Goal: Information Seeking & Learning: Find specific fact

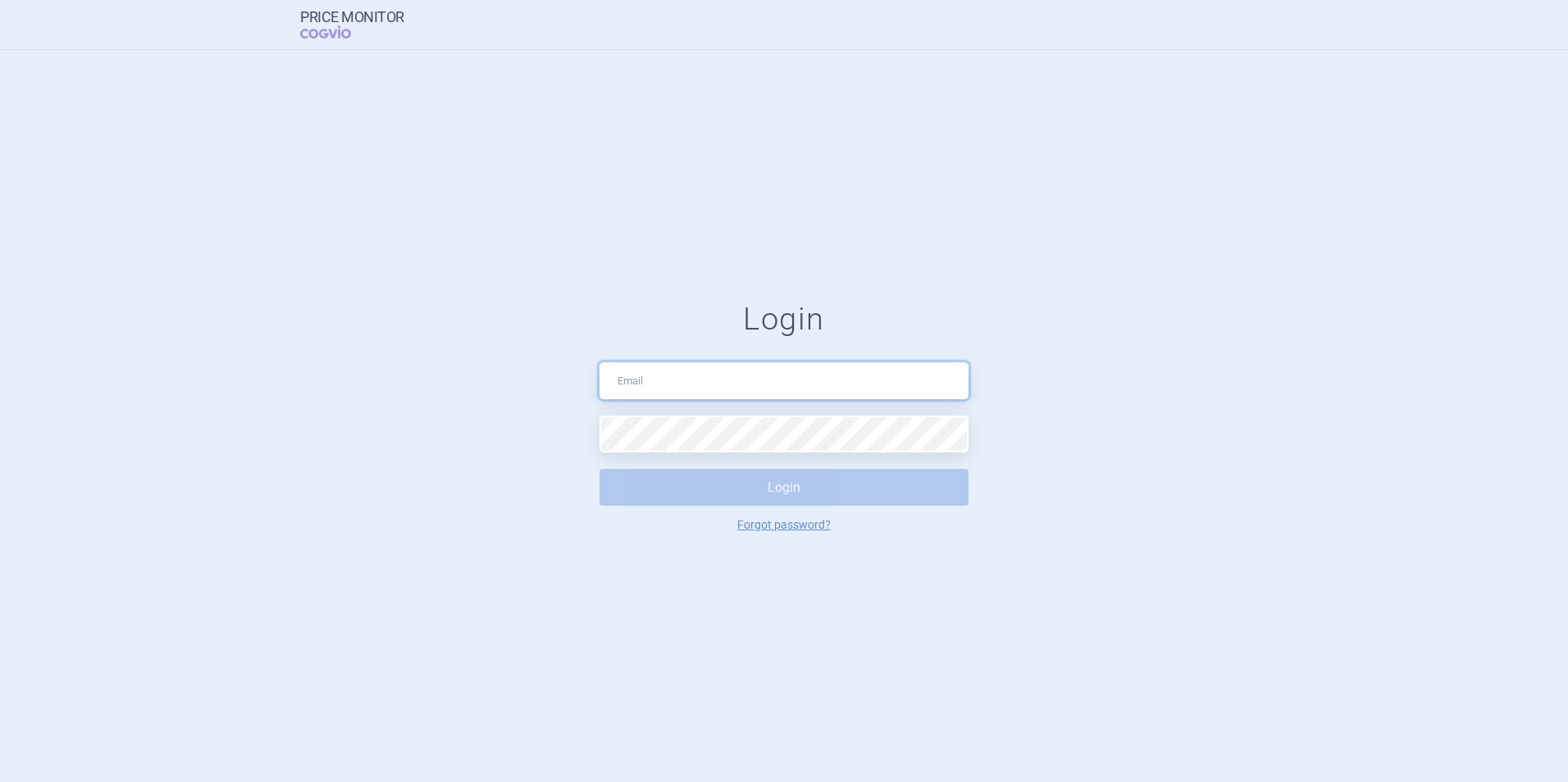
type input "[PERSON_NAME][EMAIL_ADDRESS][DOMAIN_NAME]"
click at [741, 499] on button "Login" at bounding box center [783, 487] width 369 height 37
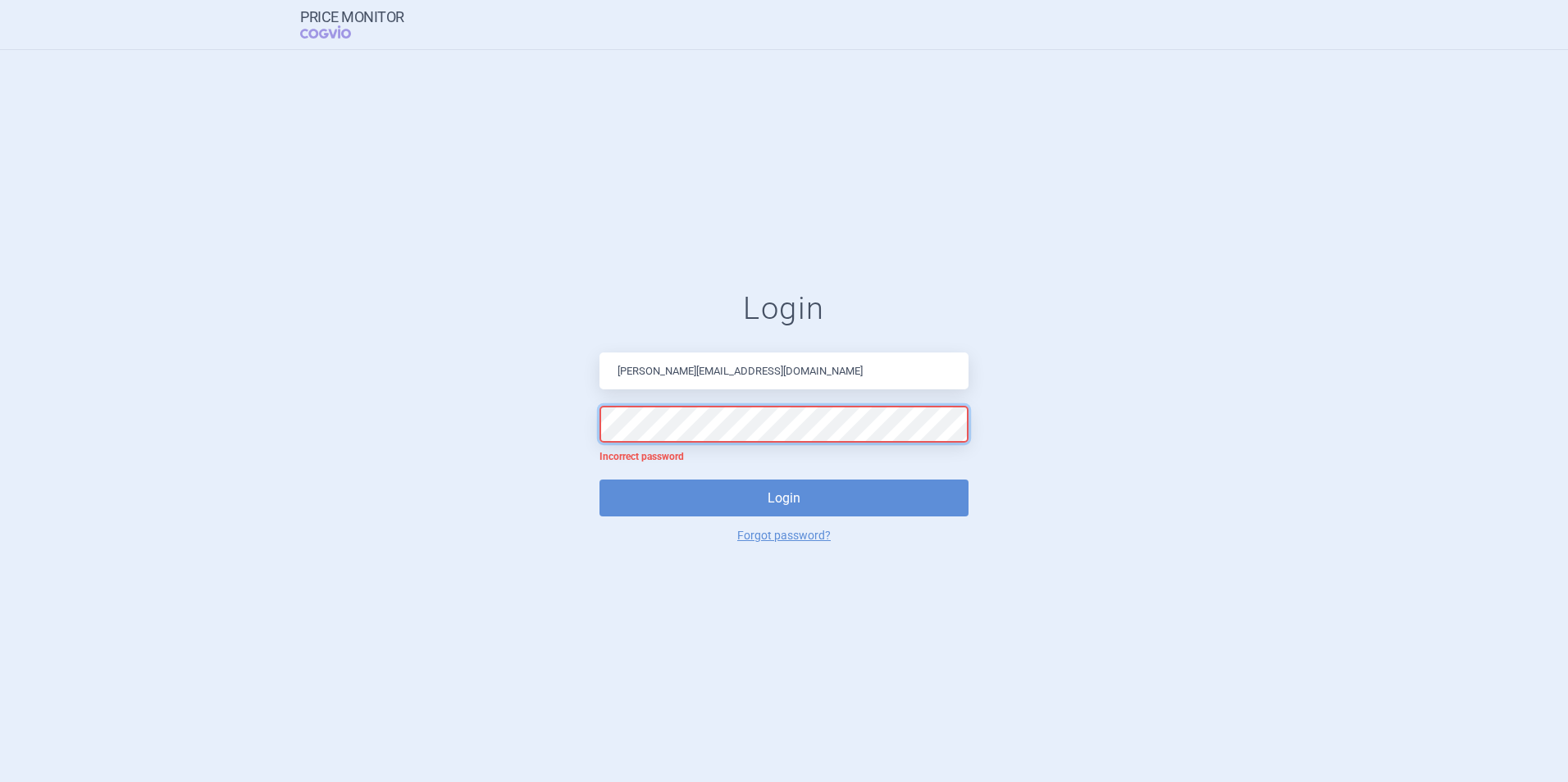
click at [497, 412] on form "Login [PERSON_NAME][EMAIL_ADDRESS][DOMAIN_NAME] Incorrect password Login Forgot…" at bounding box center [783, 416] width 1502 height 251
click at [810, 535] on link "Forgot password?" at bounding box center [783, 535] width 93 height 11
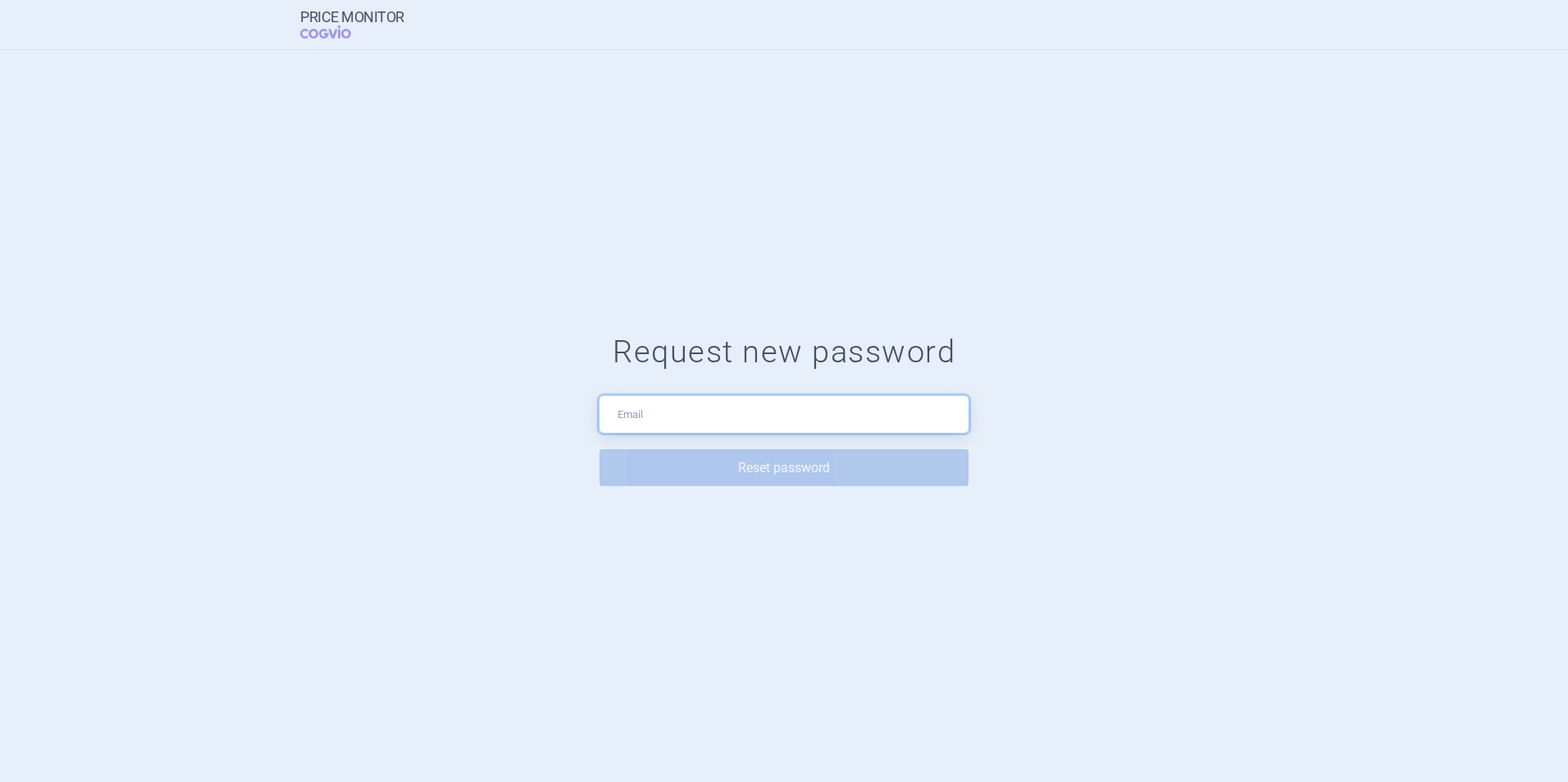
click at [698, 413] on input "text" at bounding box center [783, 414] width 369 height 37
type input "[PERSON_NAME][EMAIL_ADDRESS][DOMAIN_NAME]"
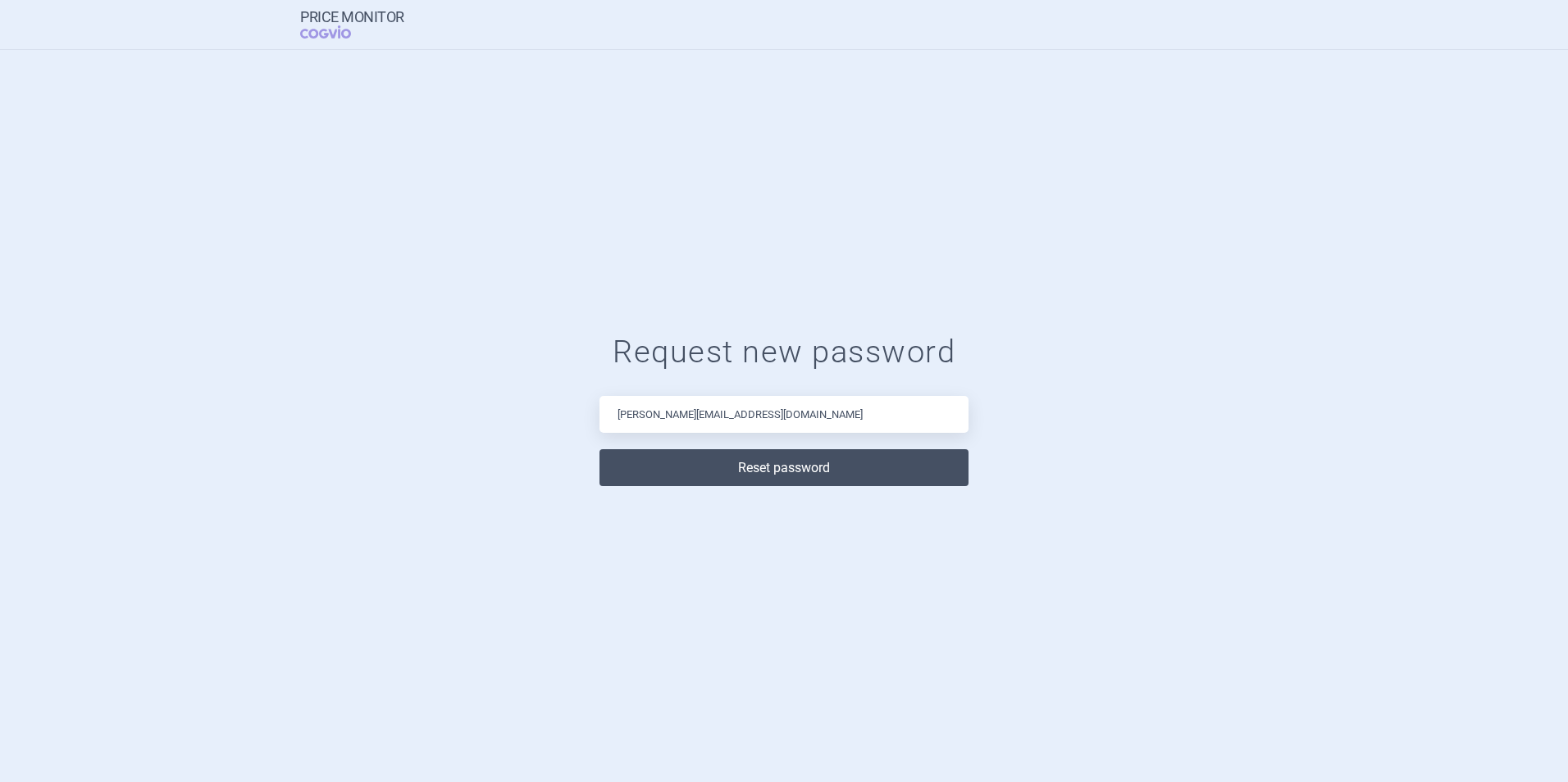
click at [715, 471] on button "Reset password" at bounding box center [783, 468] width 369 height 37
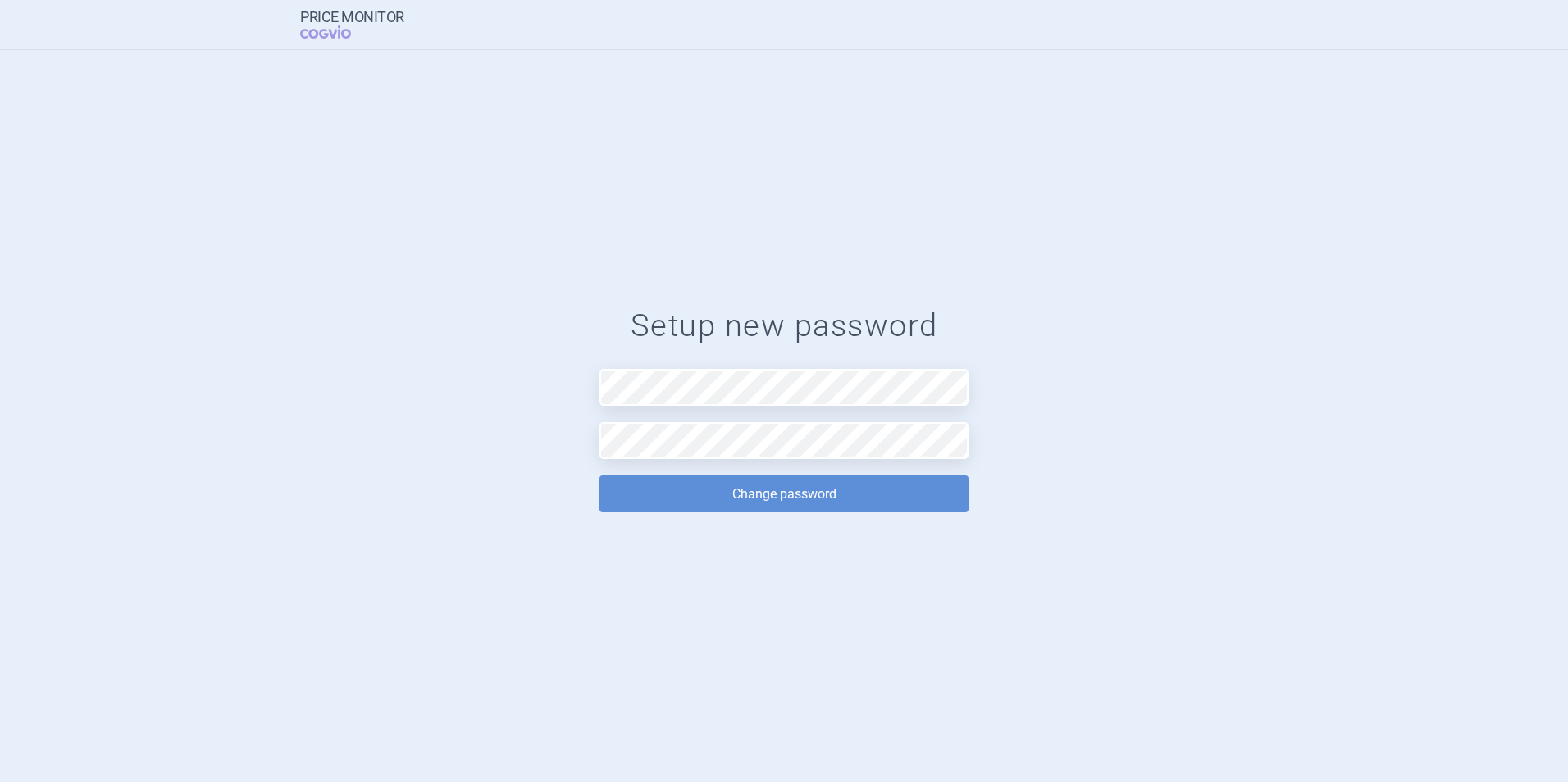
click at [467, 492] on form "Setup new password Change password" at bounding box center [783, 417] width 1502 height 218
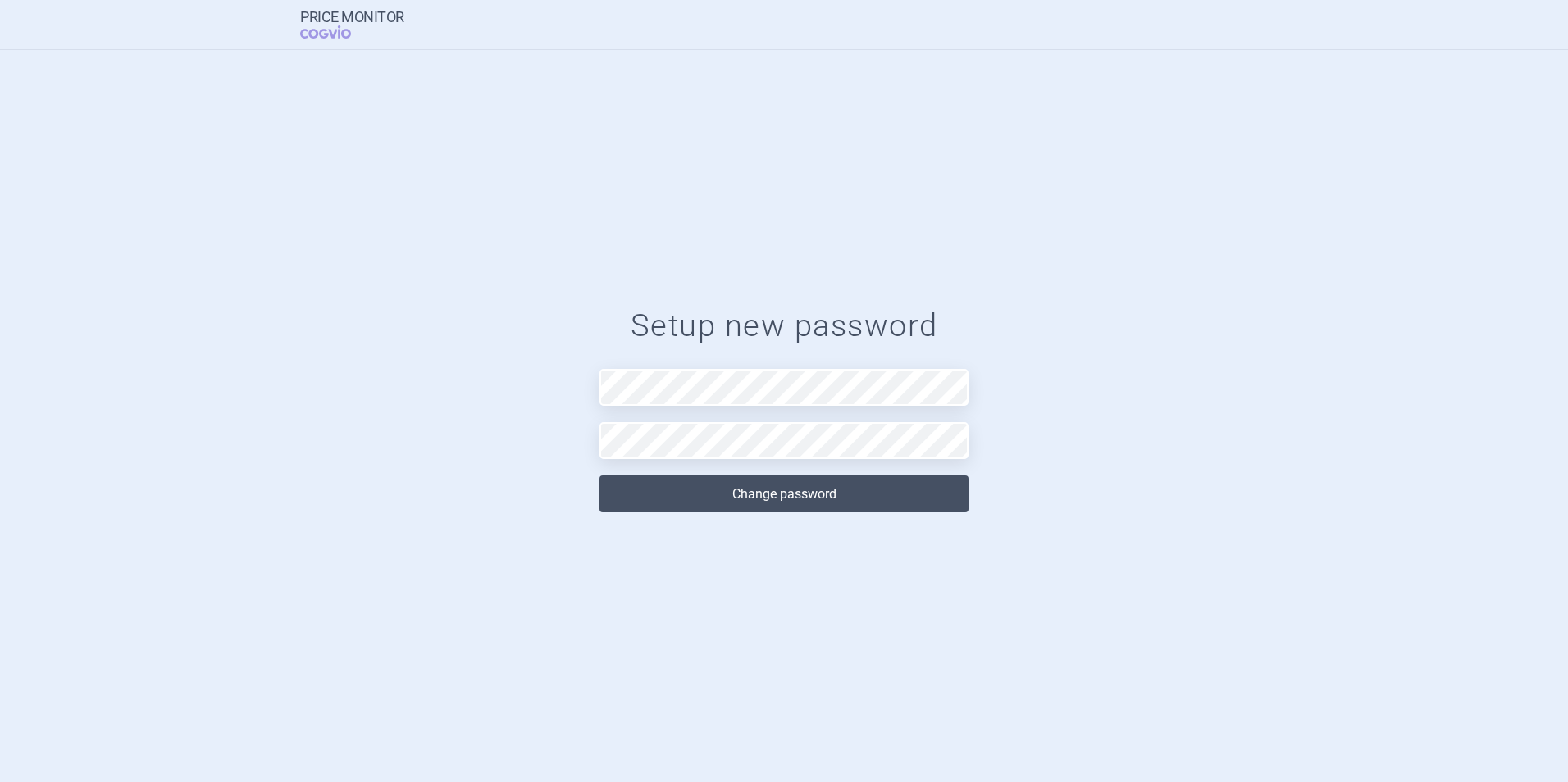
click at [698, 499] on button "Change password" at bounding box center [783, 495] width 369 height 37
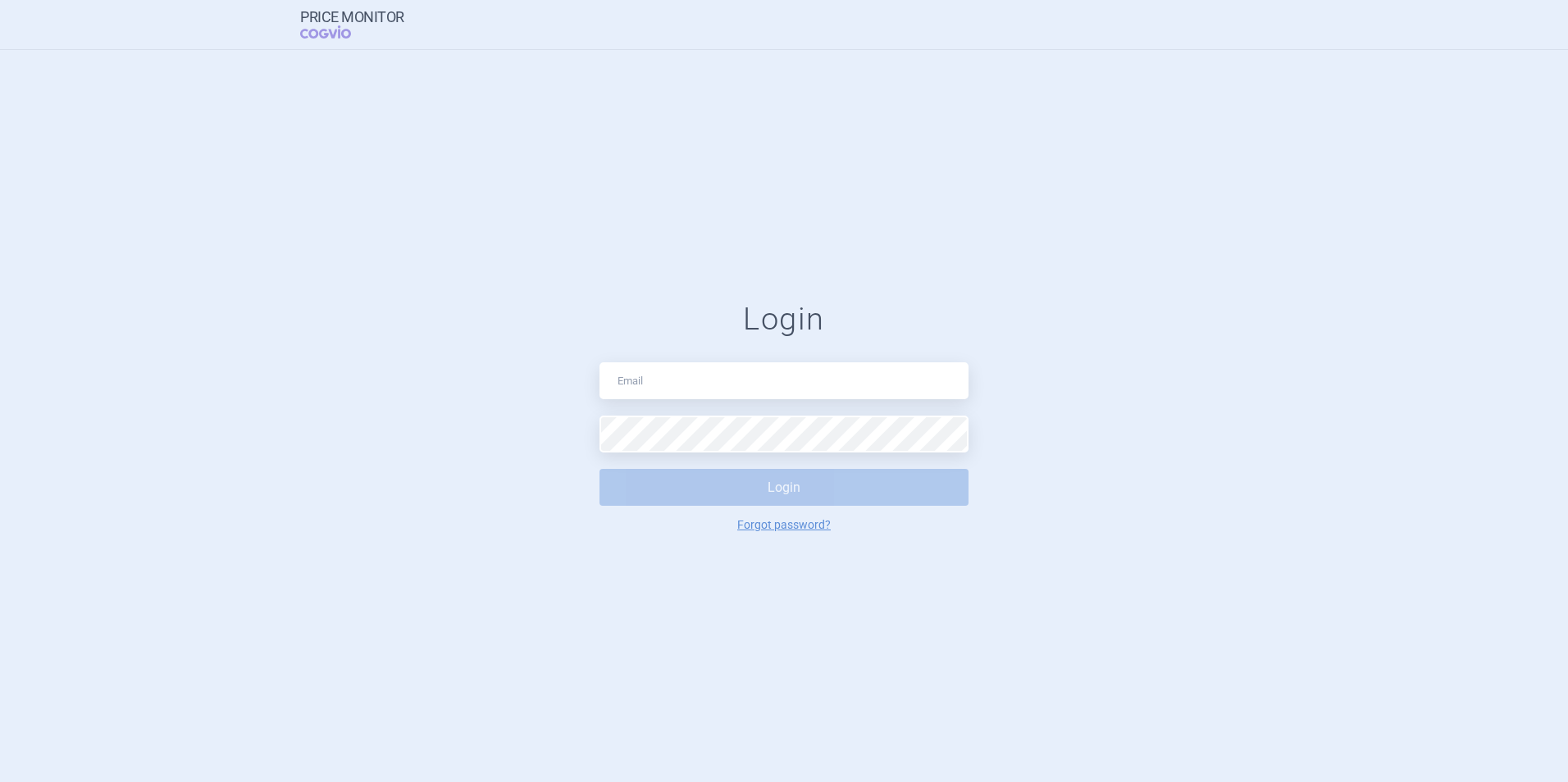
type input "[PERSON_NAME][EMAIL_ADDRESS][DOMAIN_NAME]"
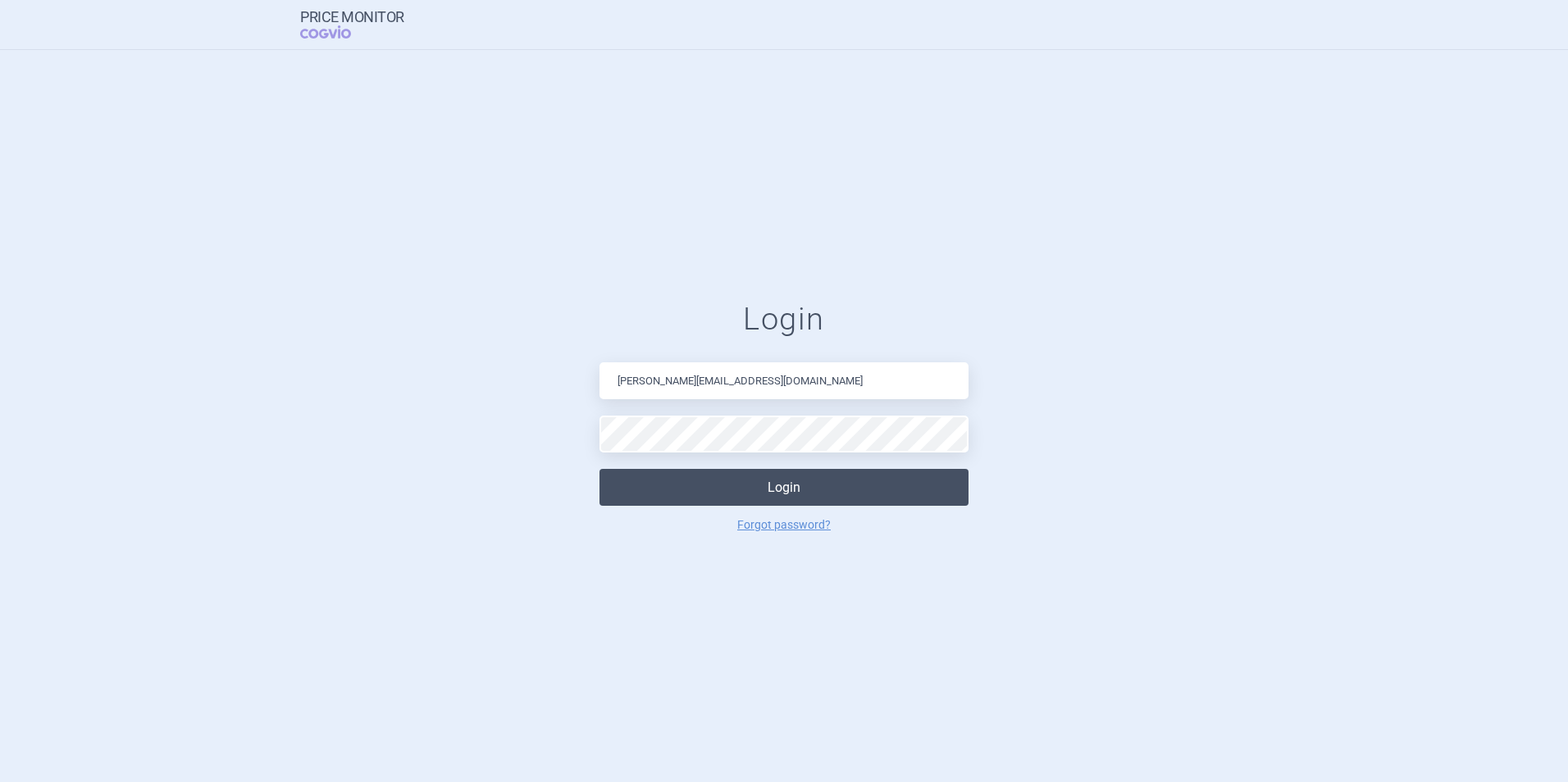
click at [792, 484] on button "Login" at bounding box center [783, 487] width 369 height 37
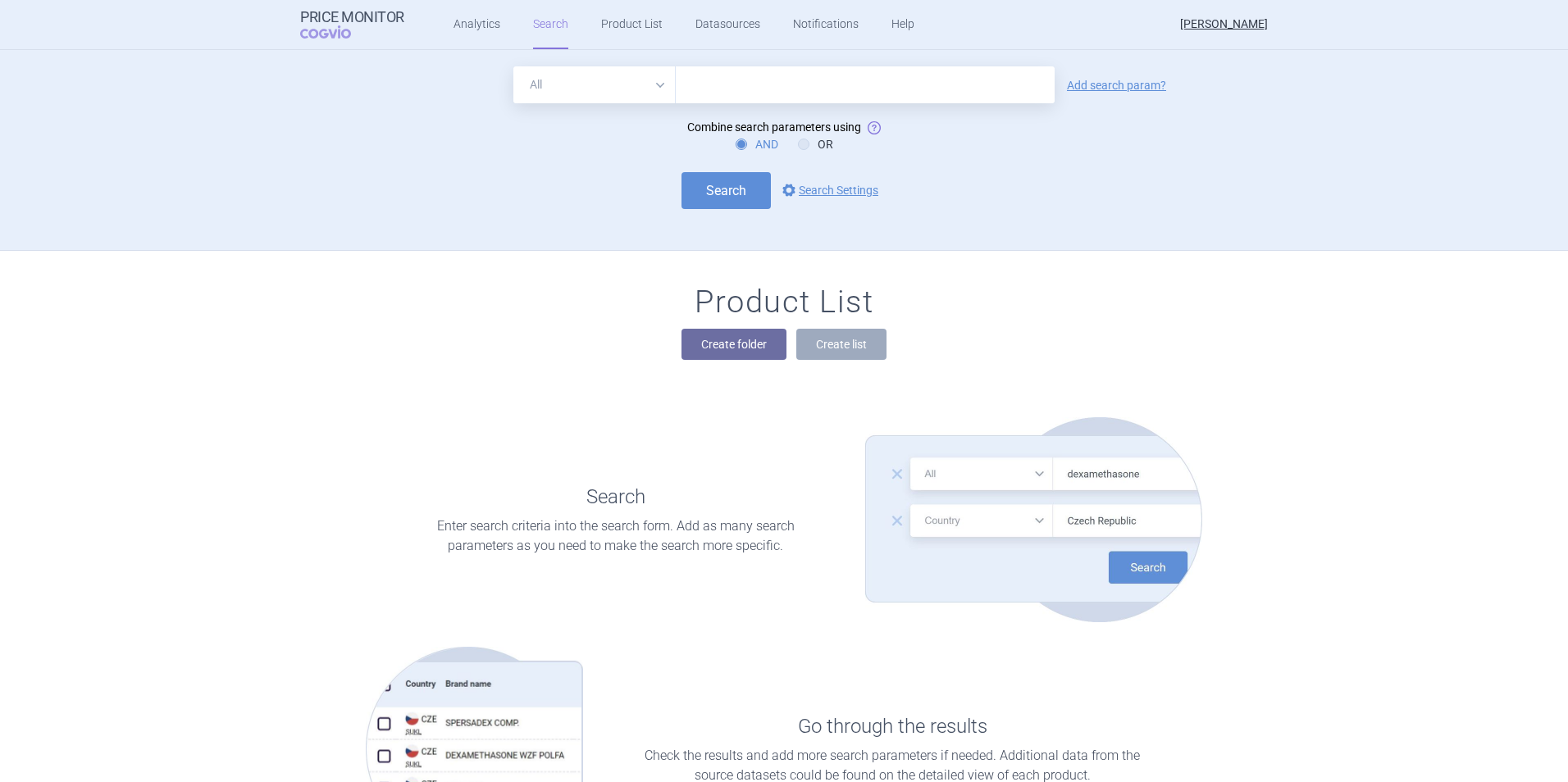
click at [726, 82] on input "text" at bounding box center [865, 85] width 379 height 37
type input "keytruda"
click button "Search" at bounding box center [726, 190] width 90 height 37
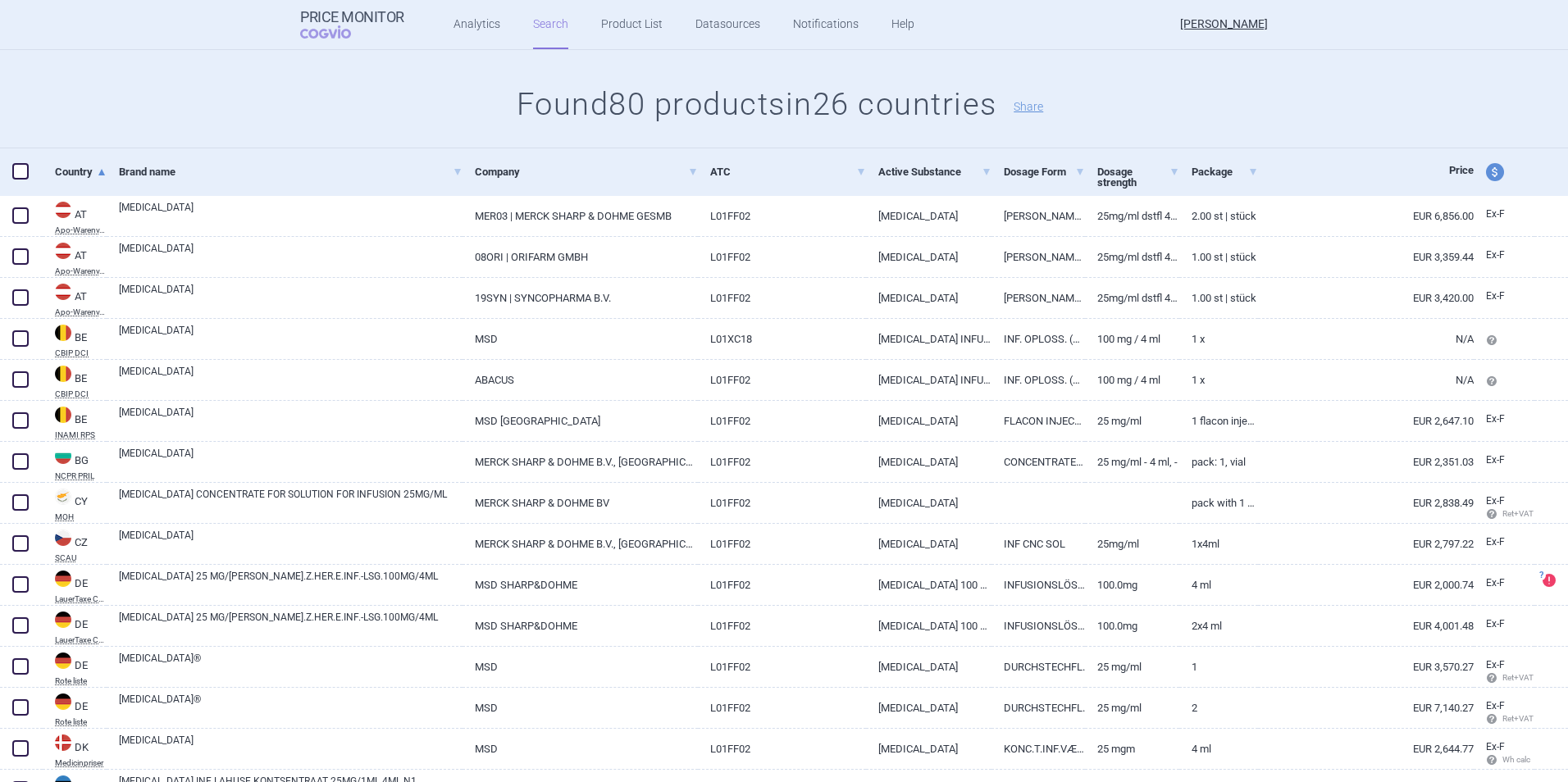
scroll to position [156, 0]
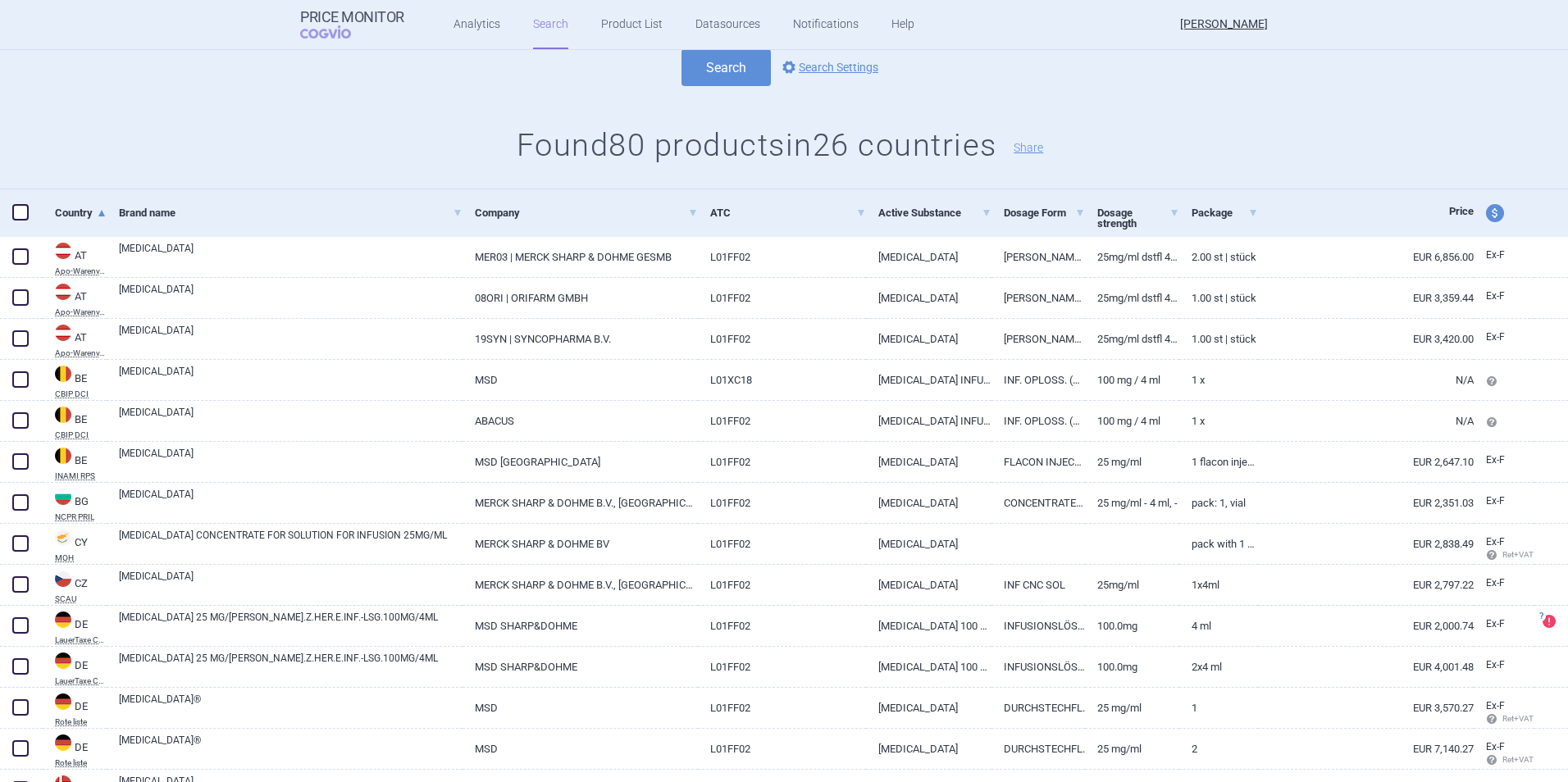
click at [1449, 214] on span "Price" at bounding box center [1461, 211] width 25 height 12
click at [1486, 213] on span "price and currency" at bounding box center [1495, 214] width 18 height 18
select select "ex-factory"
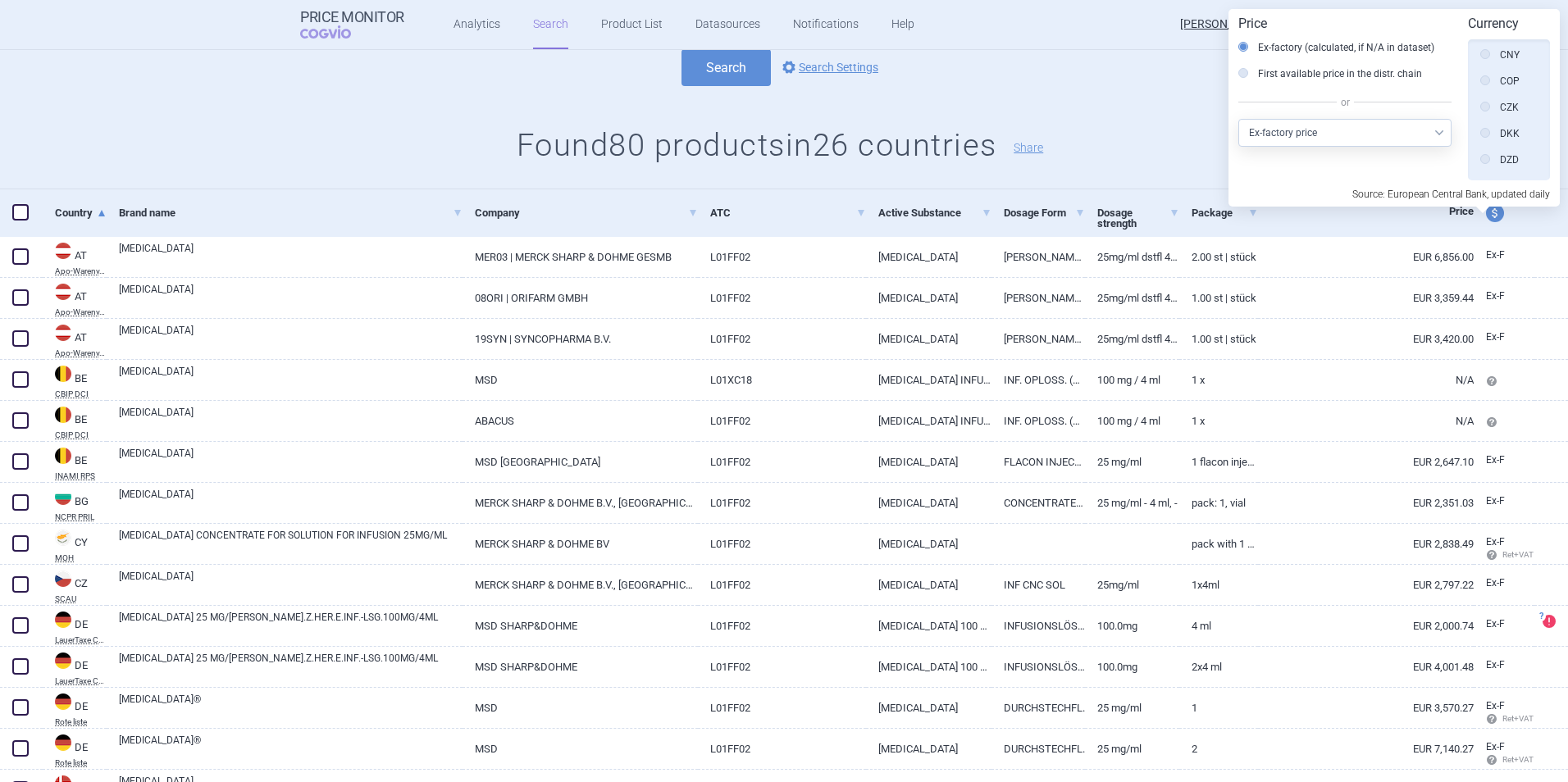
scroll to position [265, 0]
click at [1487, 81] on icon at bounding box center [1485, 80] width 10 height 10
click at [1487, 81] on input "CZK" at bounding box center [1489, 82] width 17 height 17
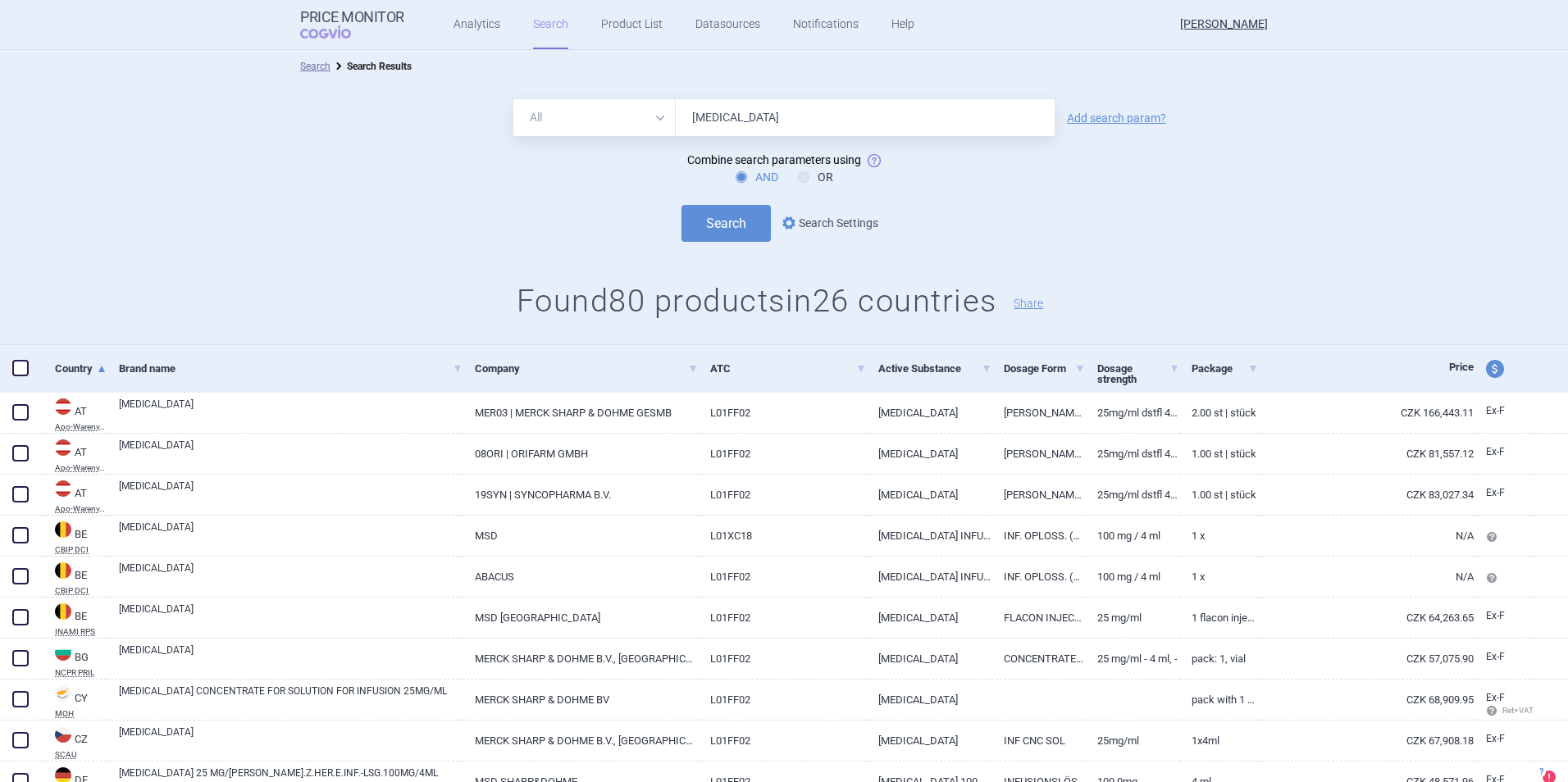
click at [836, 226] on link "options Search Settings" at bounding box center [828, 223] width 99 height 19
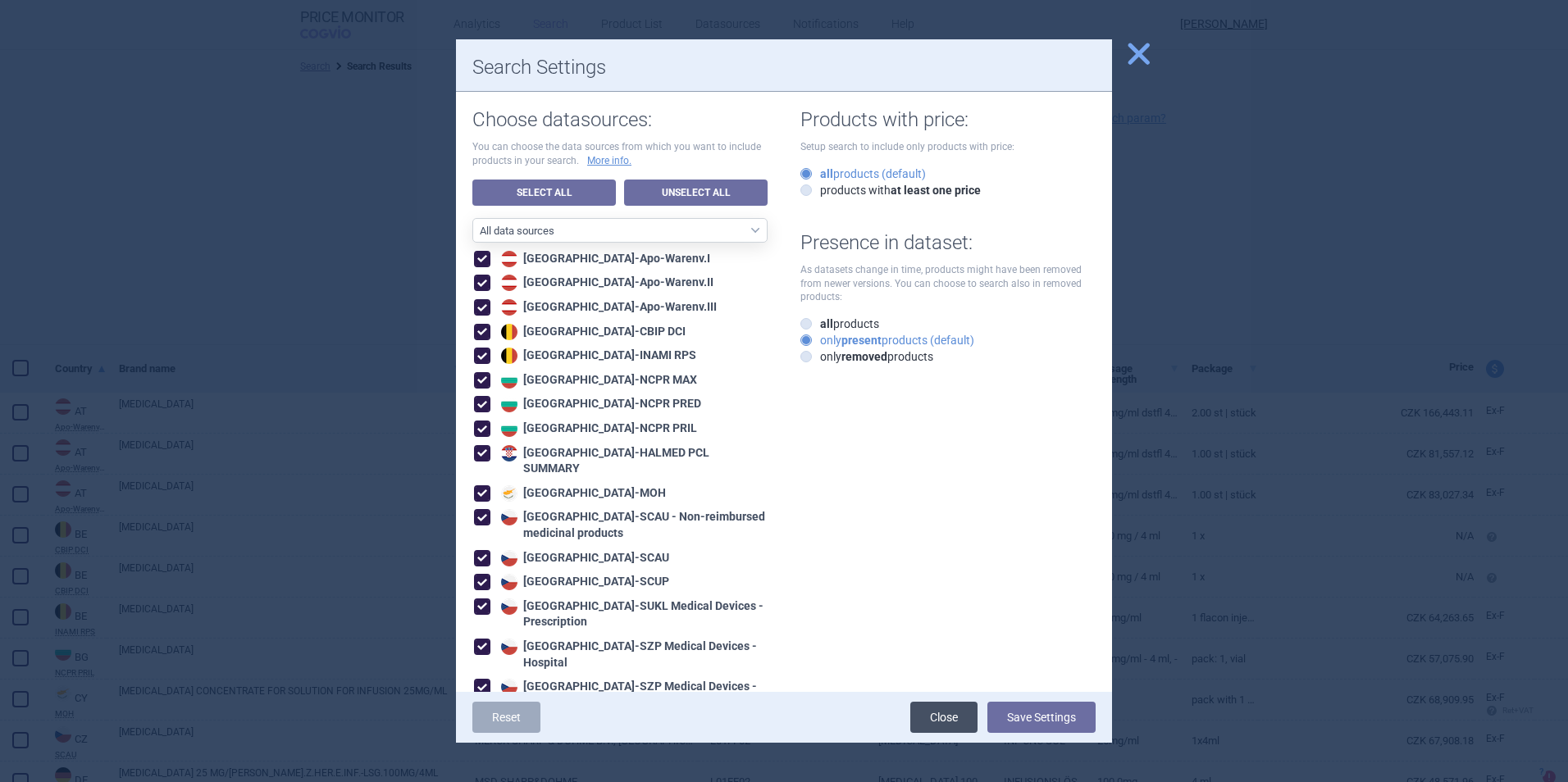
click at [933, 717] on link "Close" at bounding box center [944, 717] width 67 height 31
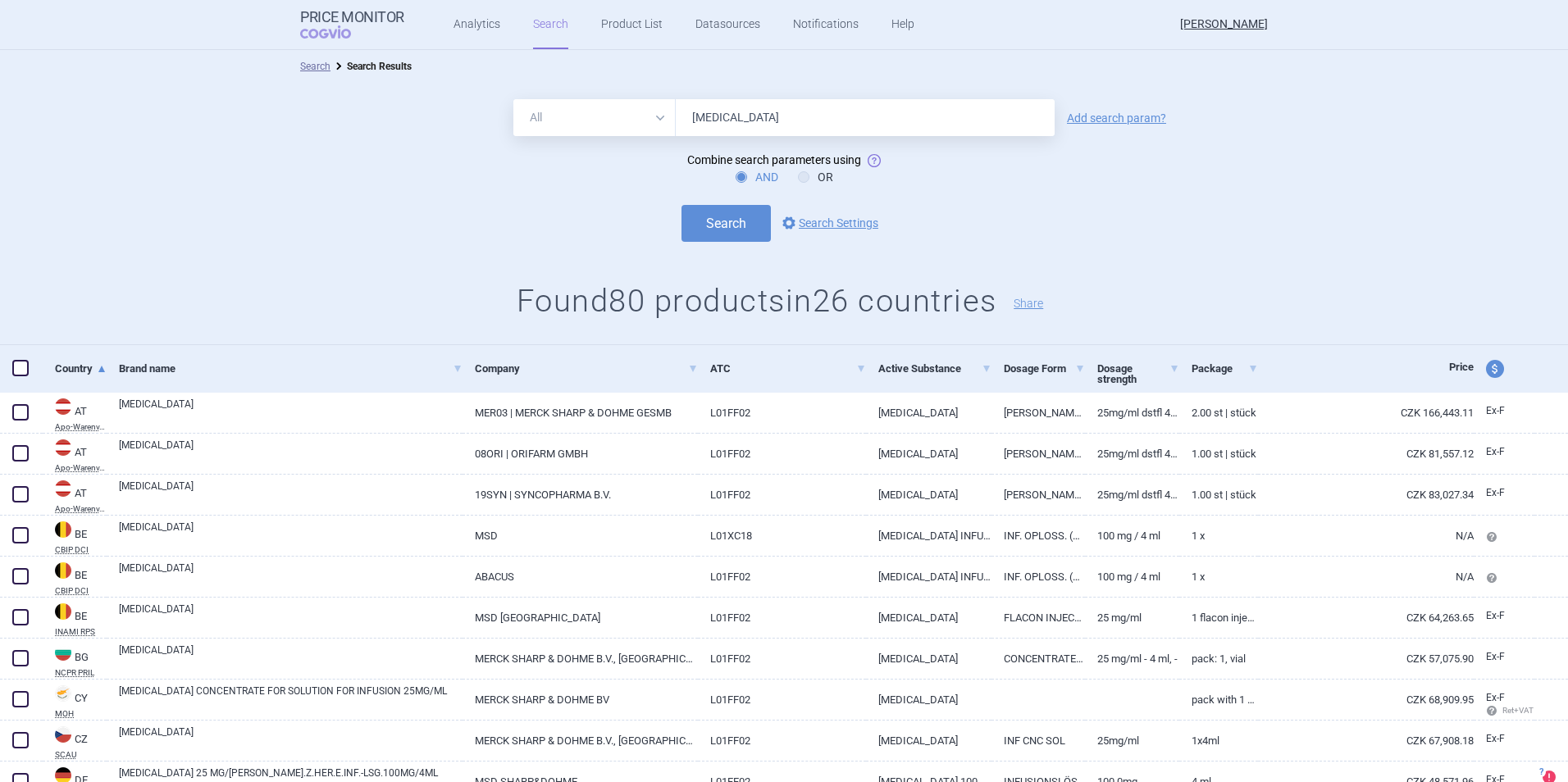
click at [1486, 366] on span "price and currency" at bounding box center [1495, 369] width 18 height 18
select select "ex-factory"
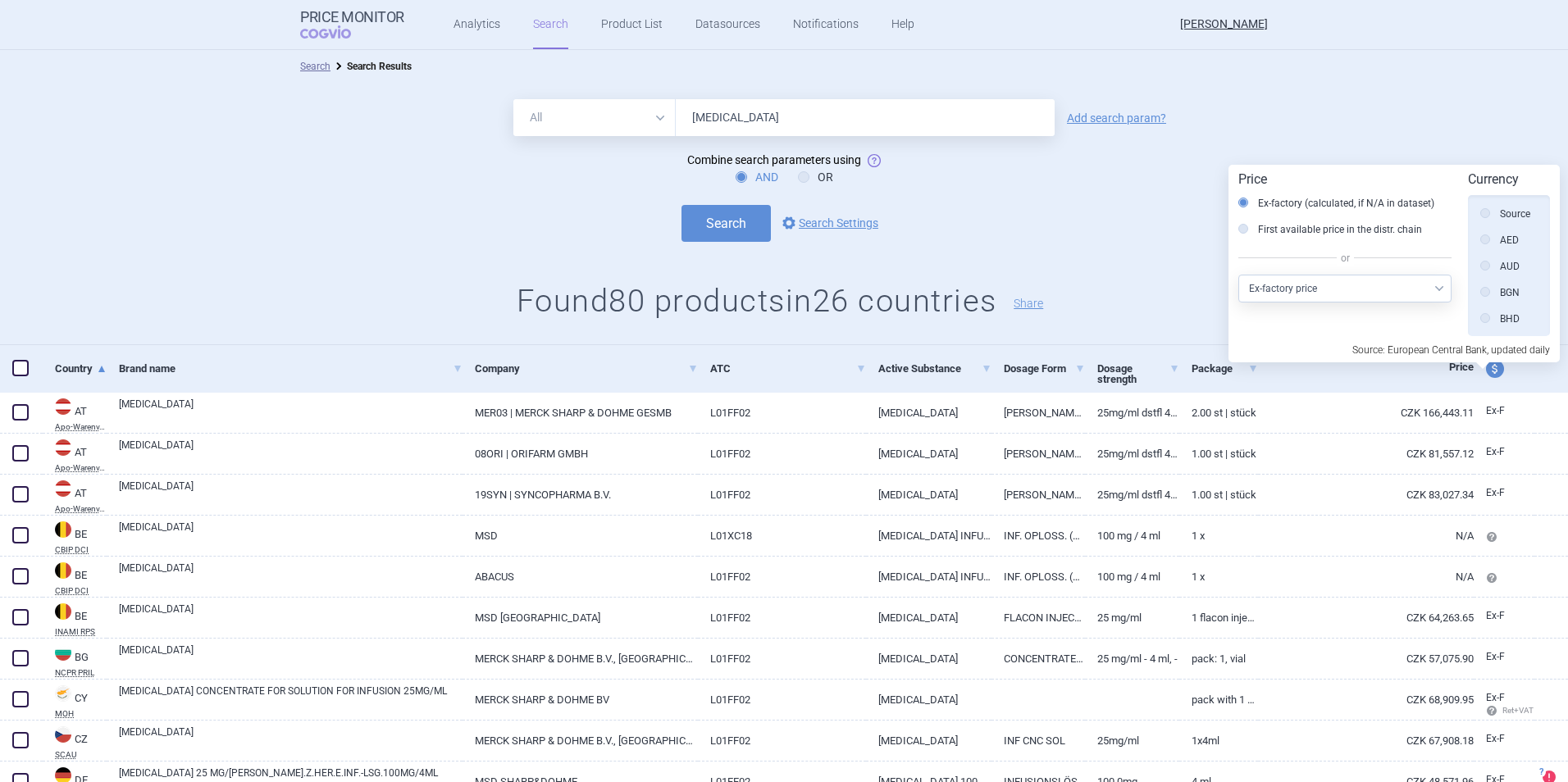
scroll to position [291, 0]
click at [1166, 247] on div "All Brand Name ATC Company Active Substance Country Newer than keytruda Add sea…" at bounding box center [784, 214] width 1568 height 263
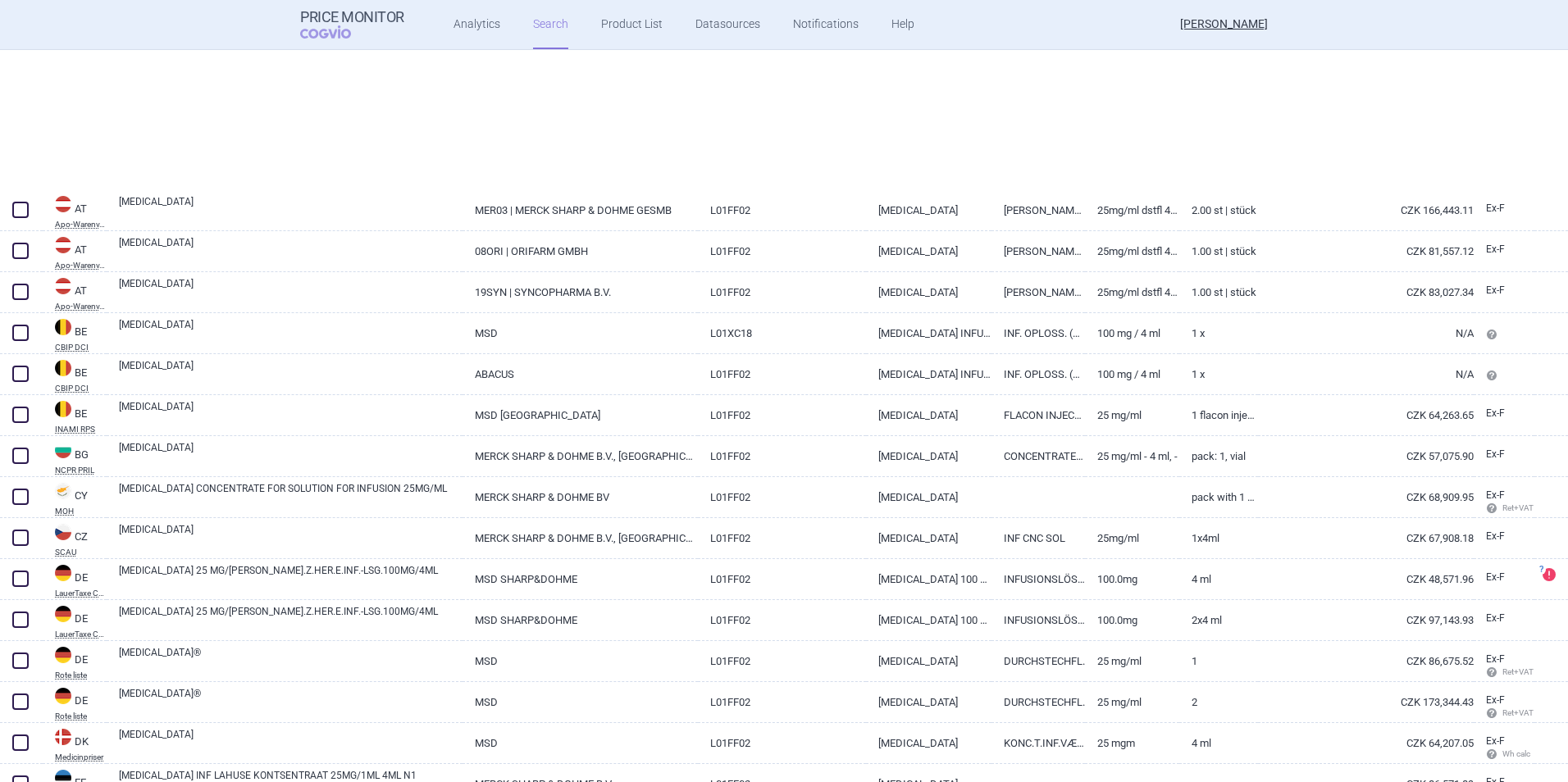
scroll to position [0, 0]
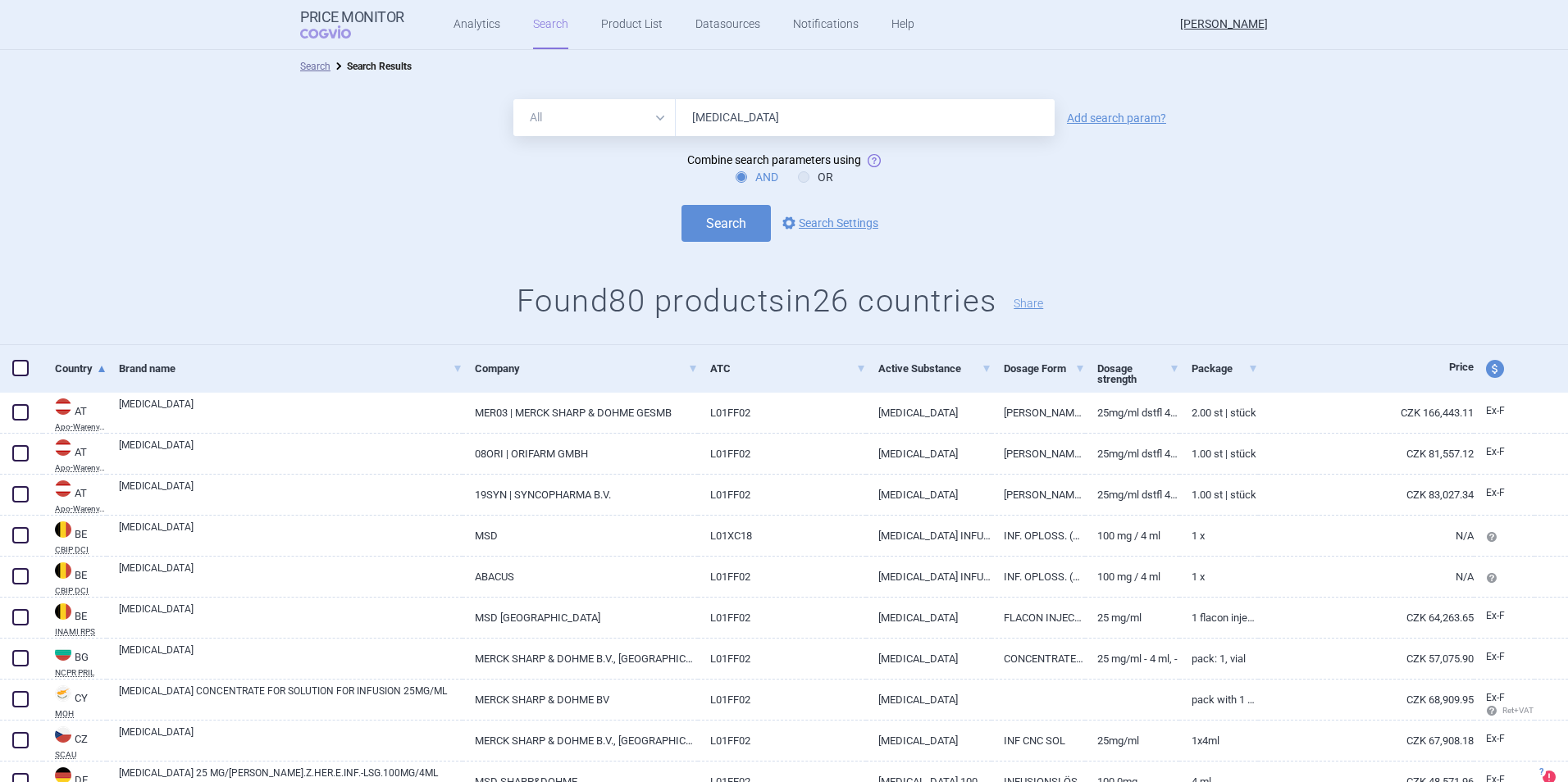
click at [1450, 367] on span "Price" at bounding box center [1461, 366] width 25 height 12
click at [851, 216] on link "options Search Settings" at bounding box center [828, 223] width 99 height 19
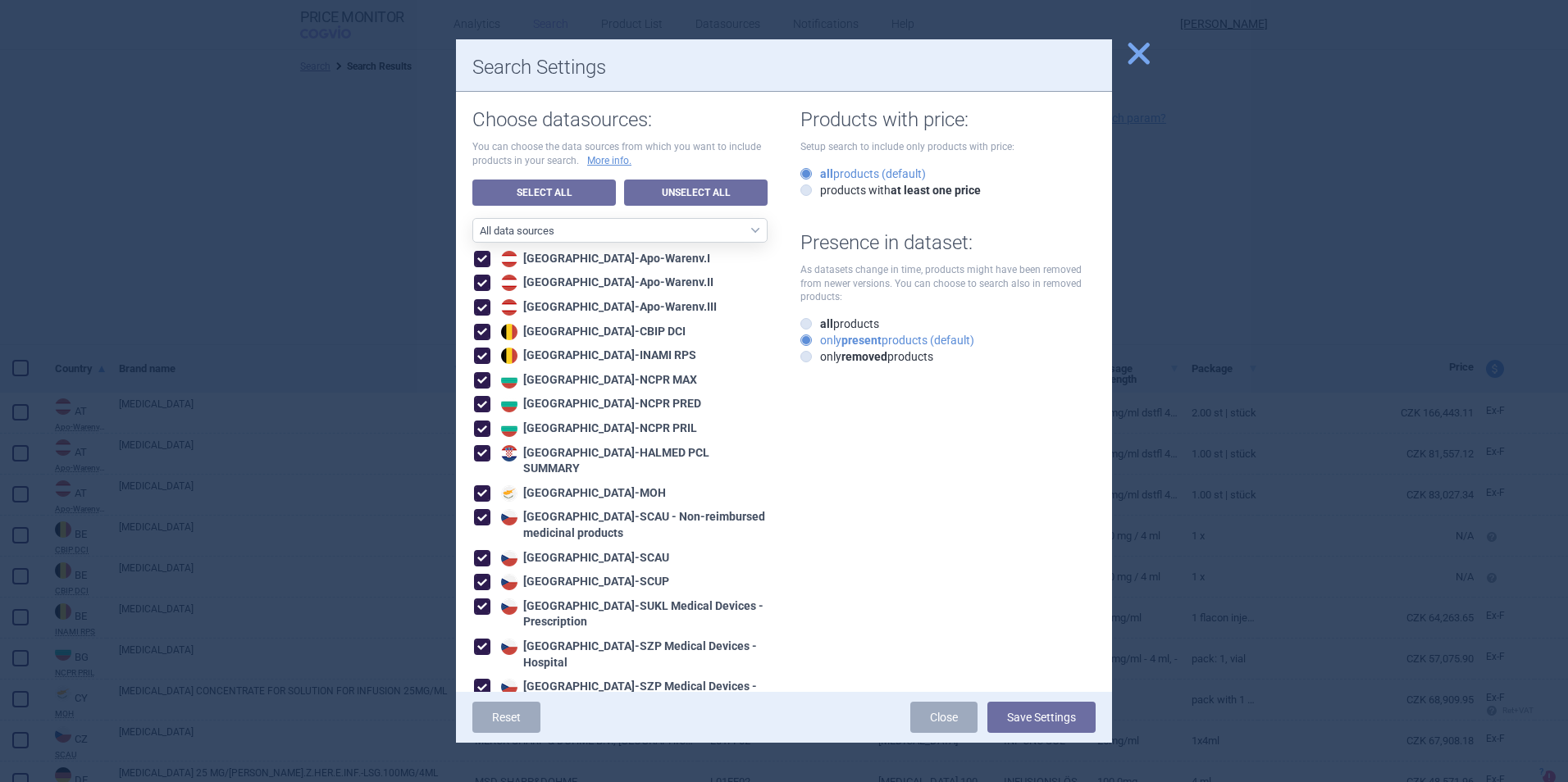
click at [1145, 53] on span "close" at bounding box center [1138, 54] width 29 height 29
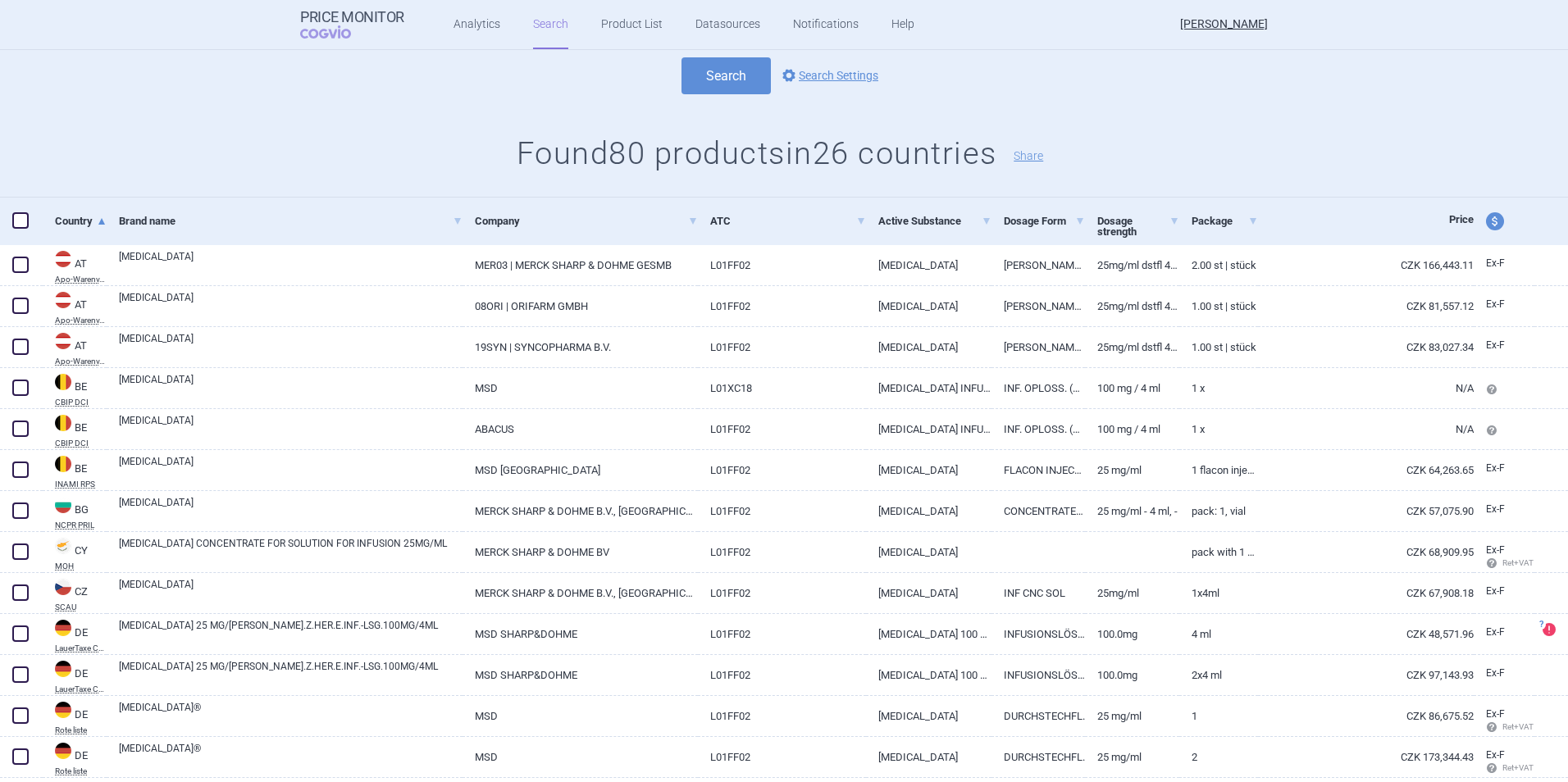
scroll to position [74, 0]
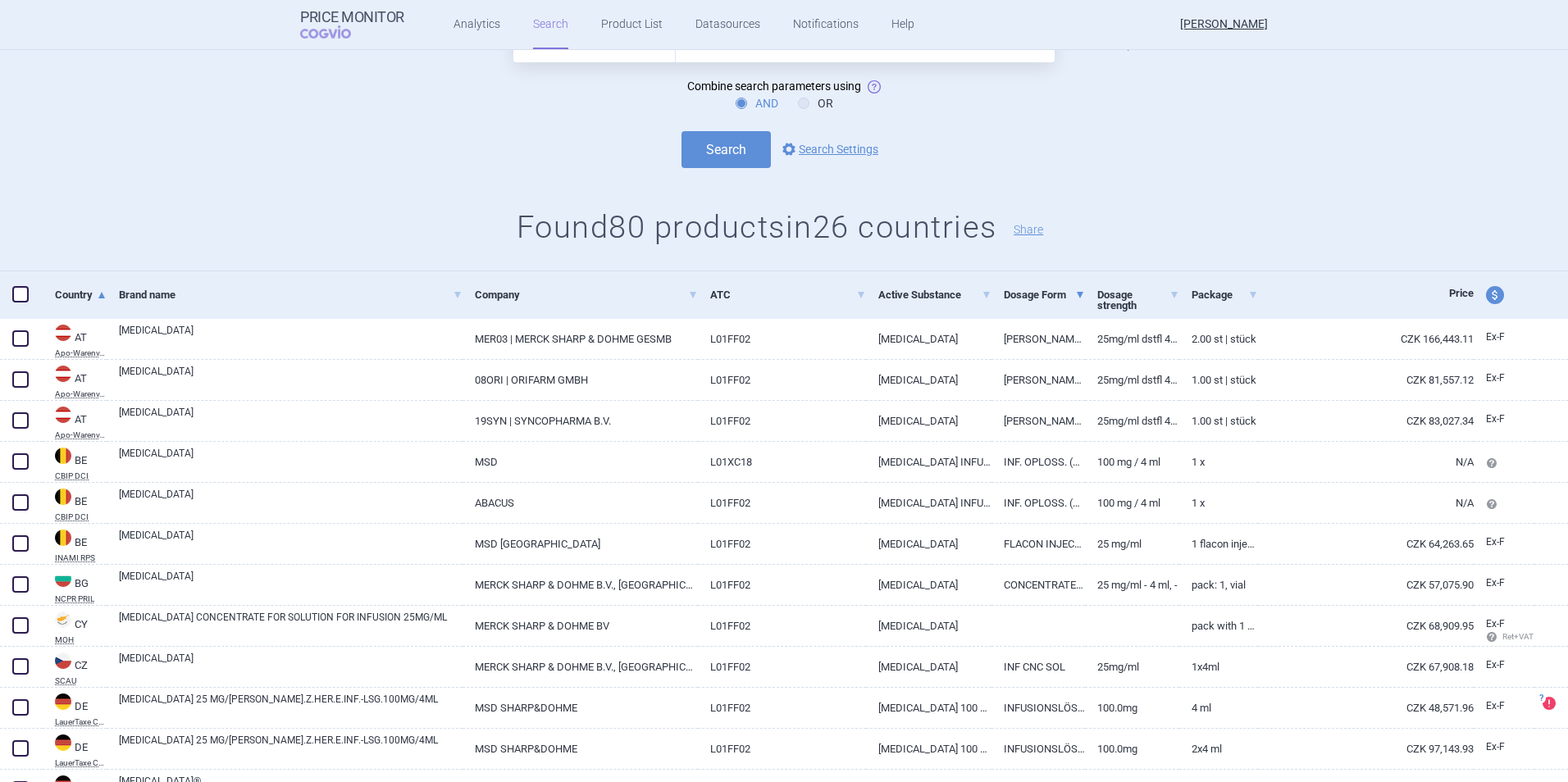
click at [1077, 294] on span at bounding box center [1080, 295] width 6 height 6
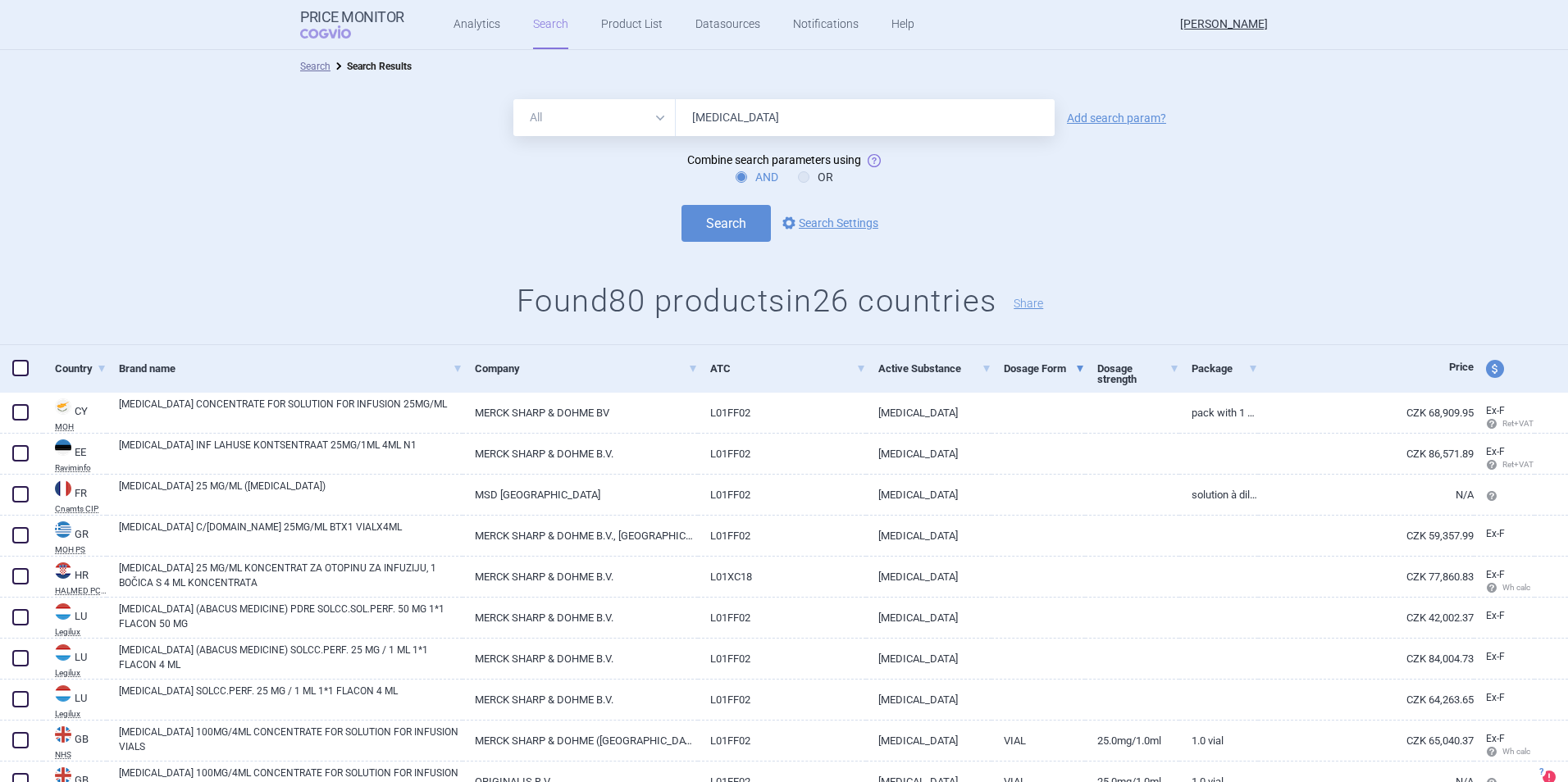
click at [1077, 366] on span at bounding box center [1080, 369] width 6 height 6
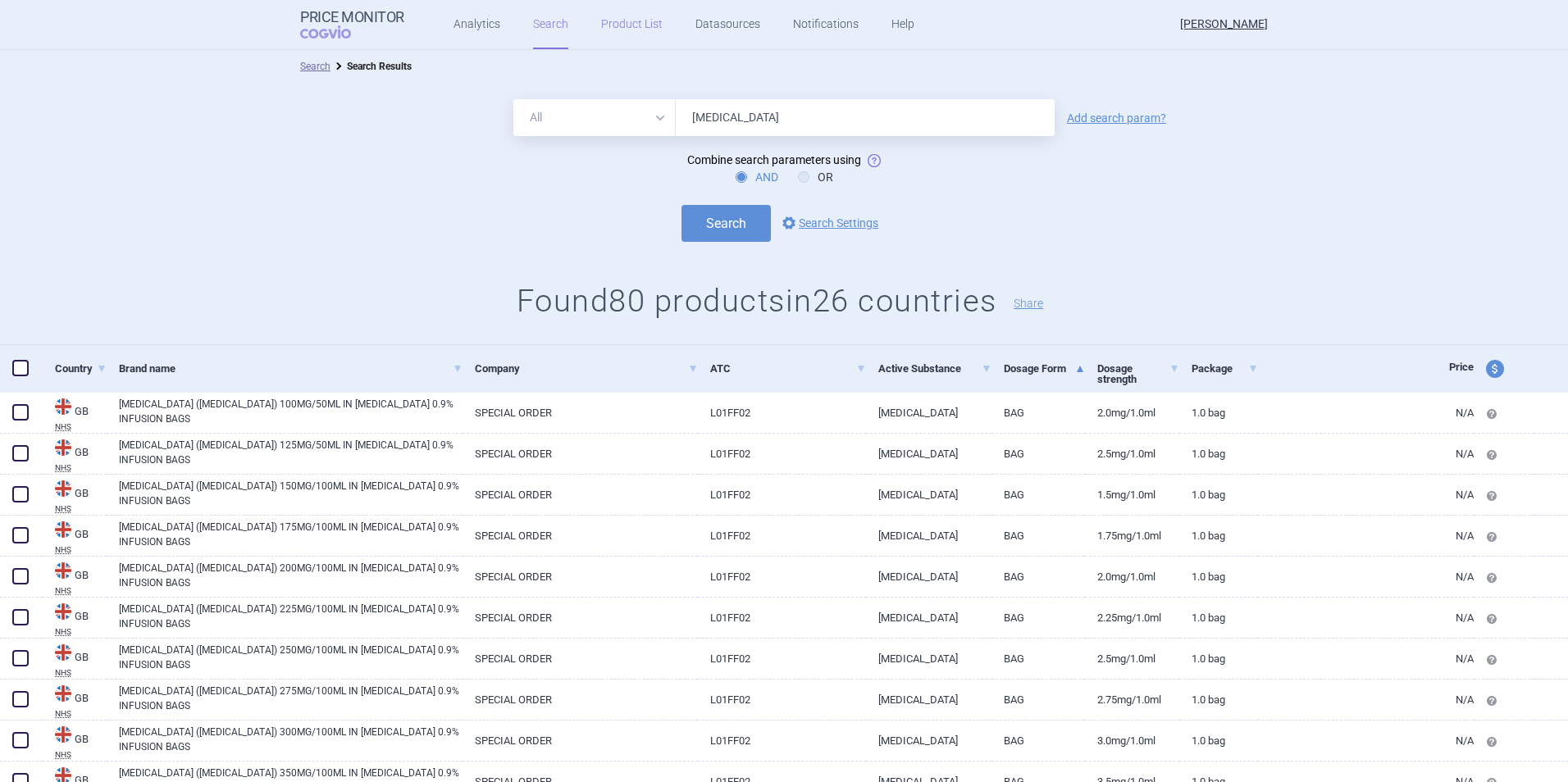
click at [628, 19] on link "Product List" at bounding box center [631, 24] width 62 height 49
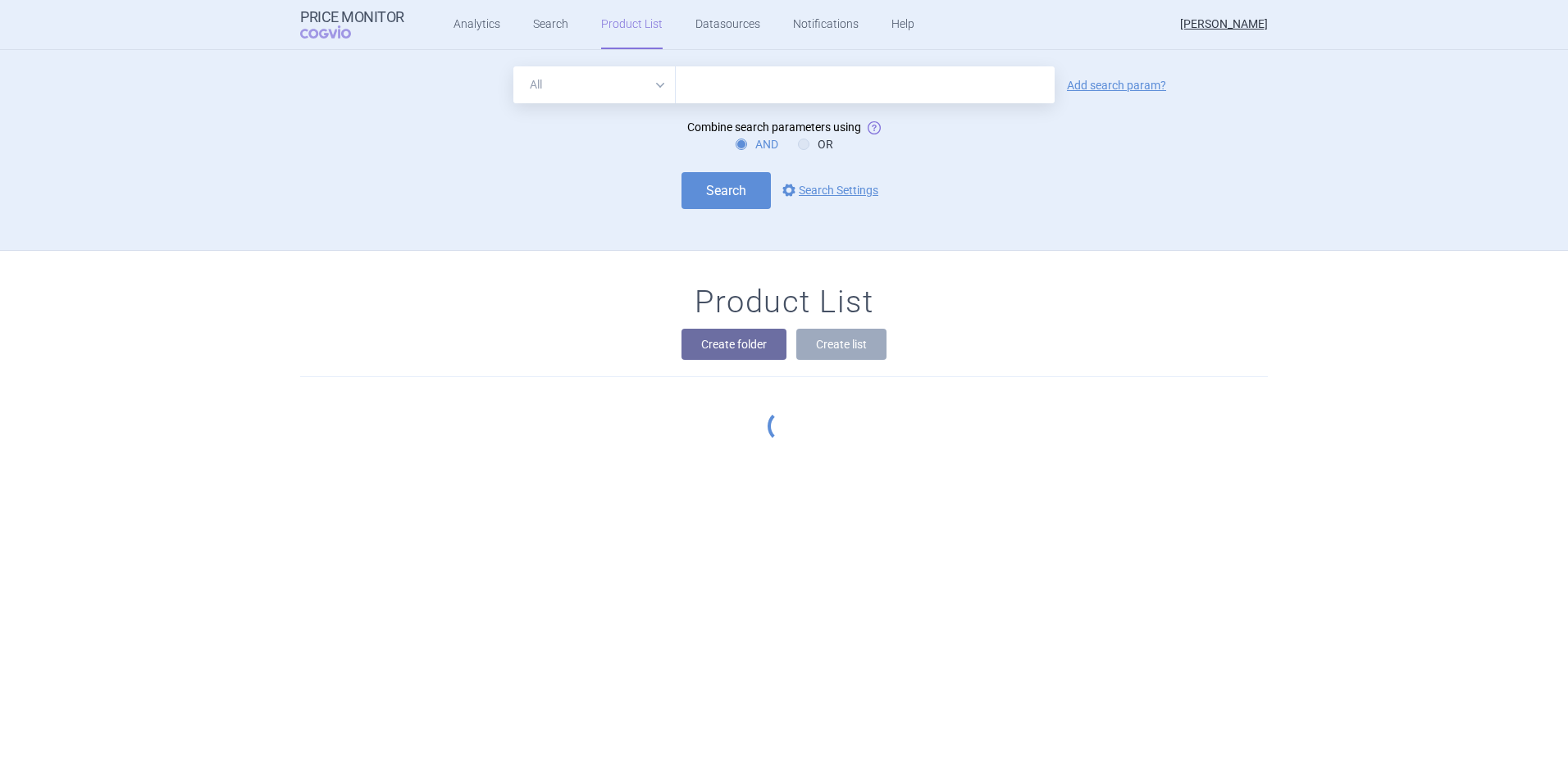
scroll to position [201, 0]
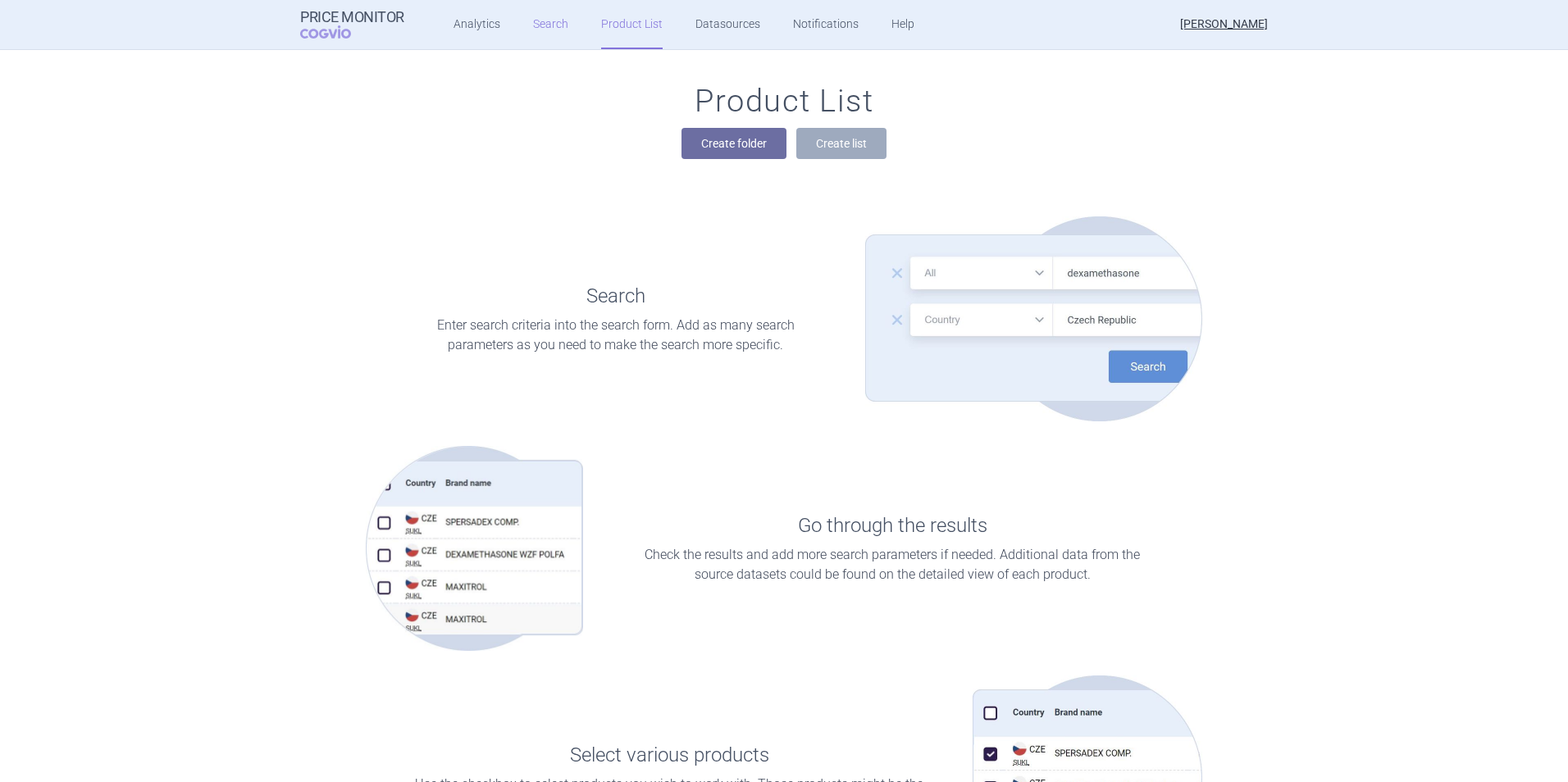
click at [533, 31] on link "Search" at bounding box center [551, 24] width 35 height 49
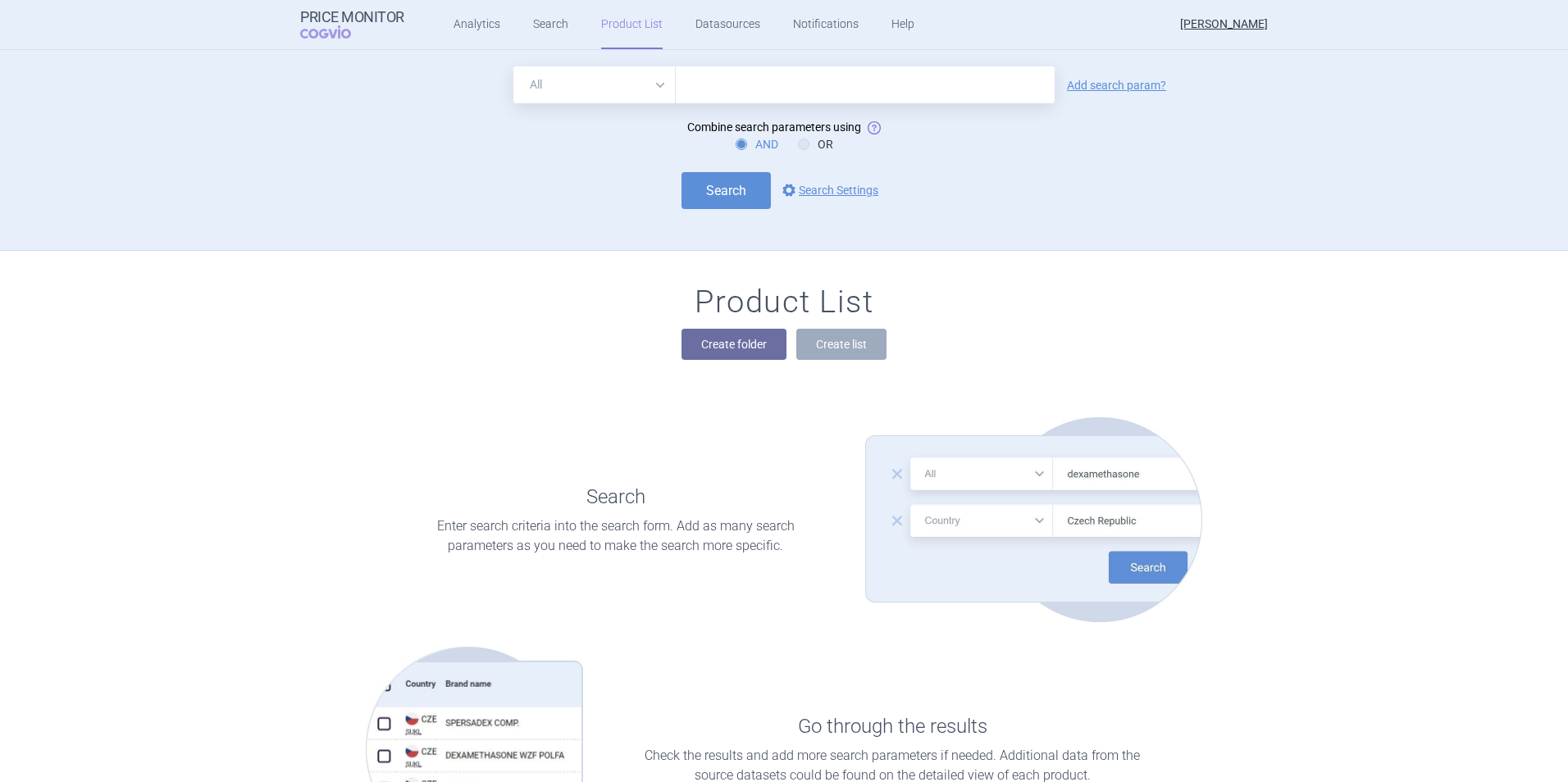
scroll to position [201, 0]
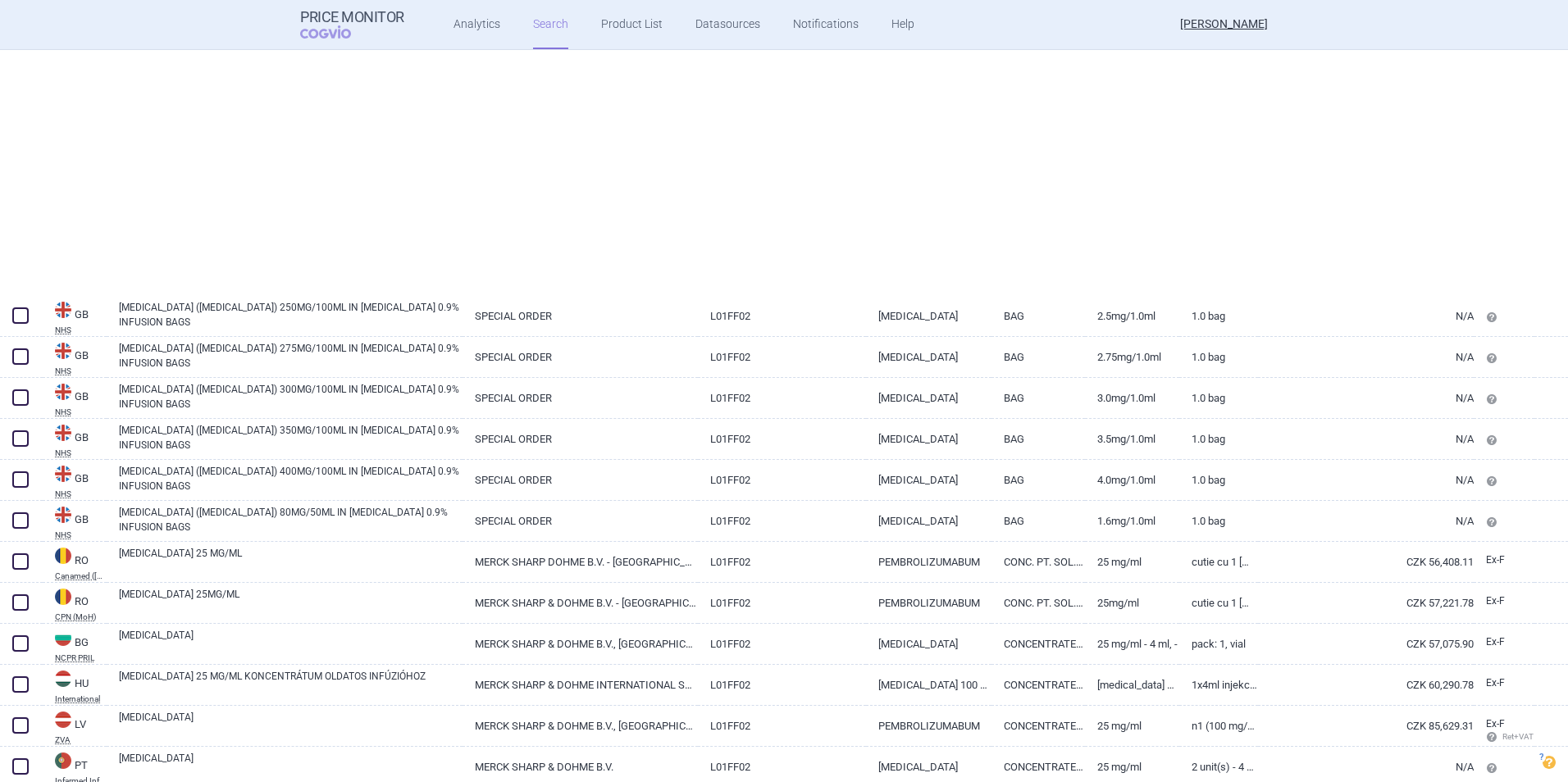
scroll to position [656, 0]
